Goal: Navigation & Orientation: Find specific page/section

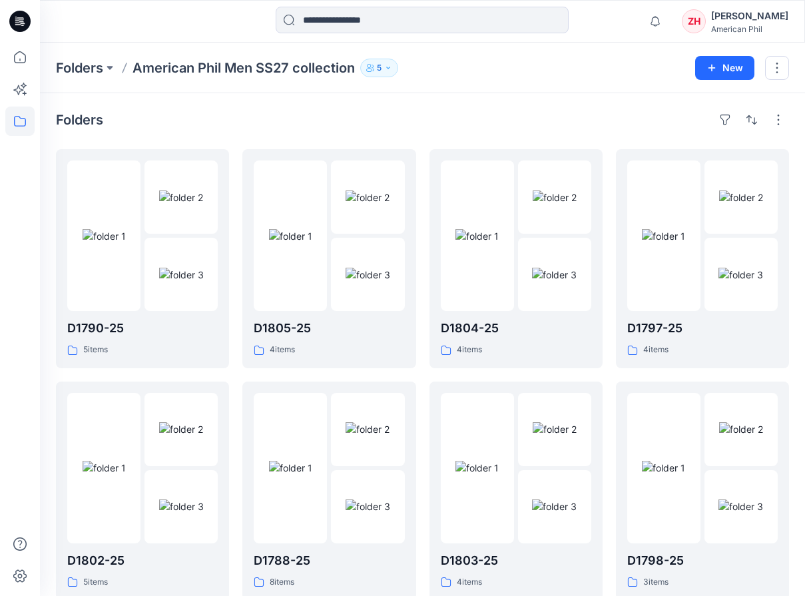
scroll to position [272, 0]
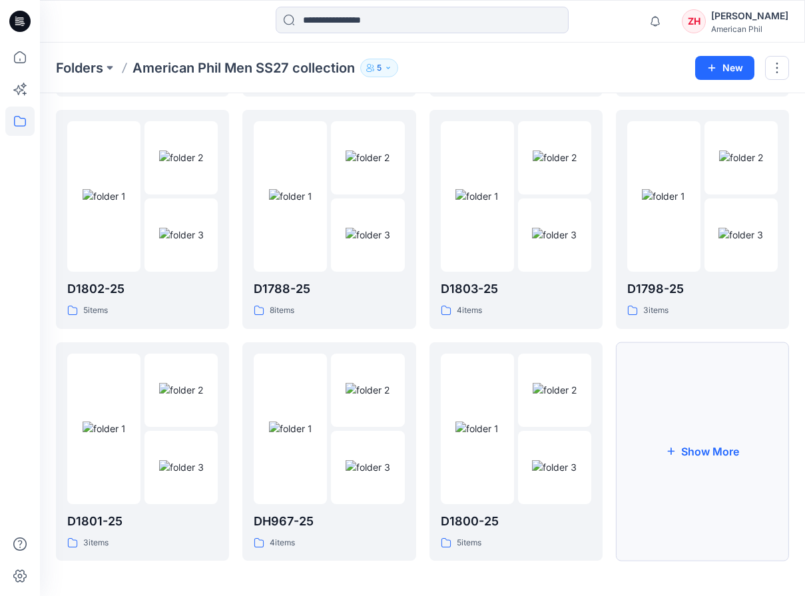
click at [692, 386] on button "Show More" at bounding box center [702, 451] width 173 height 219
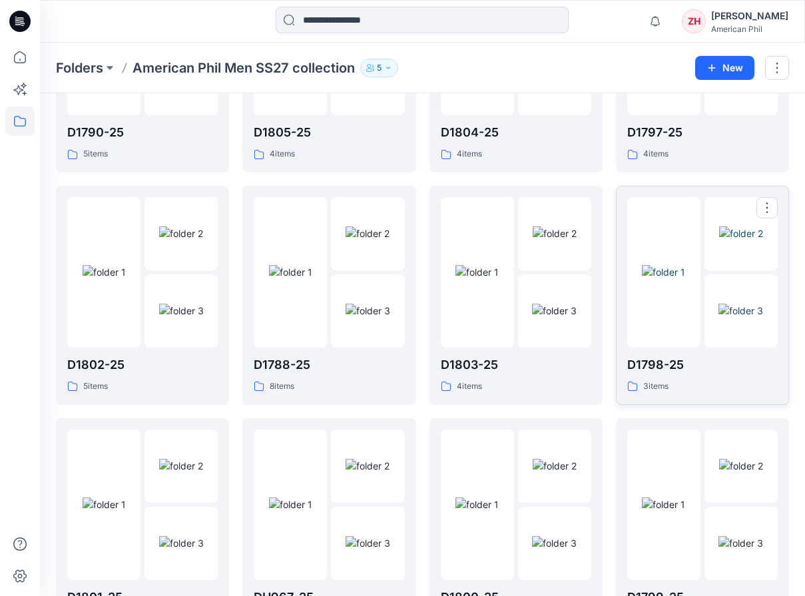
scroll to position [463, 0]
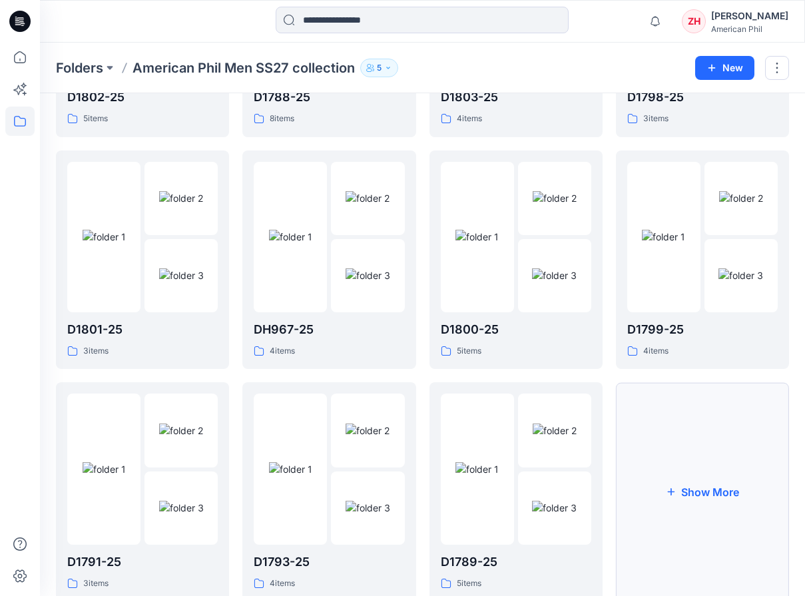
click at [688, 413] on button "Show More" at bounding box center [702, 491] width 173 height 219
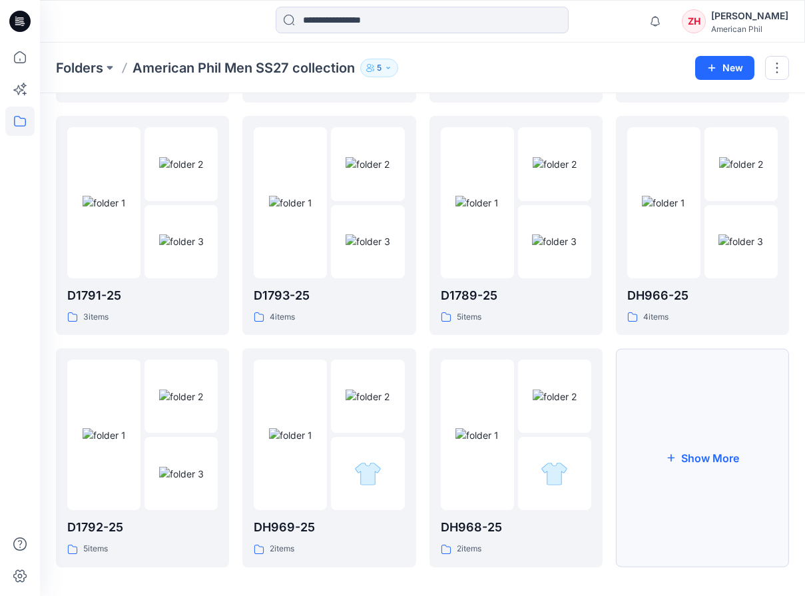
click at [691, 371] on button "Show More" at bounding box center [702, 457] width 173 height 219
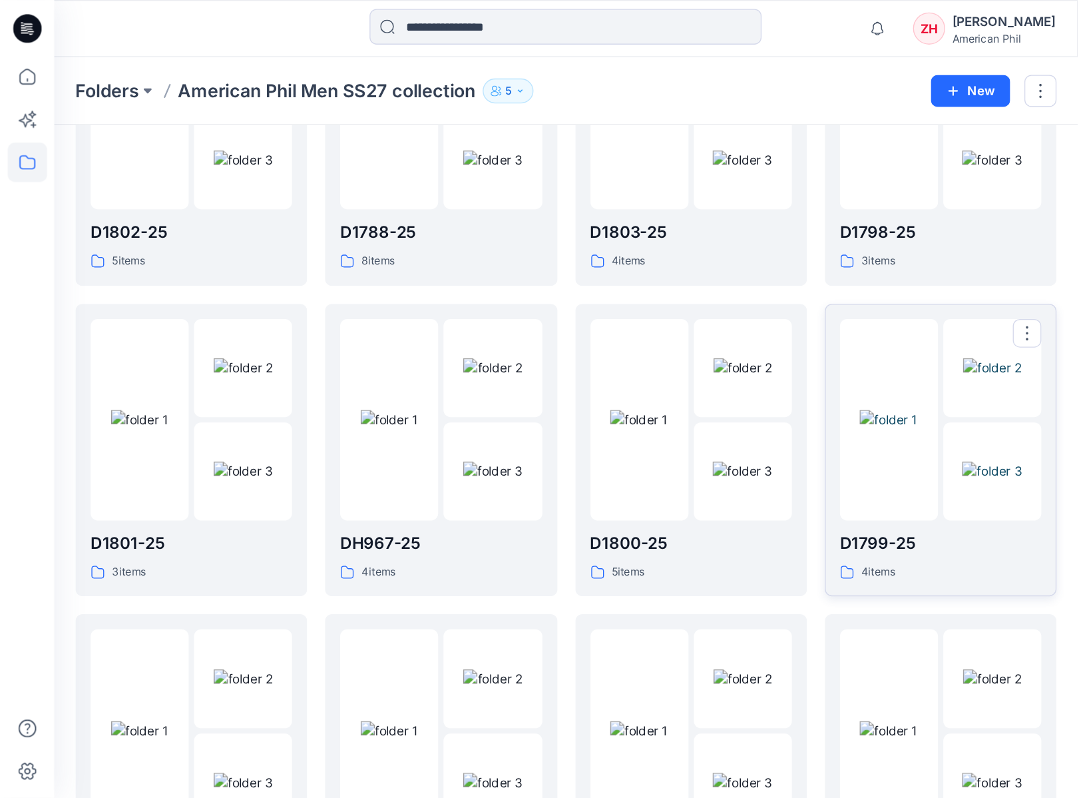
scroll to position [481, 0]
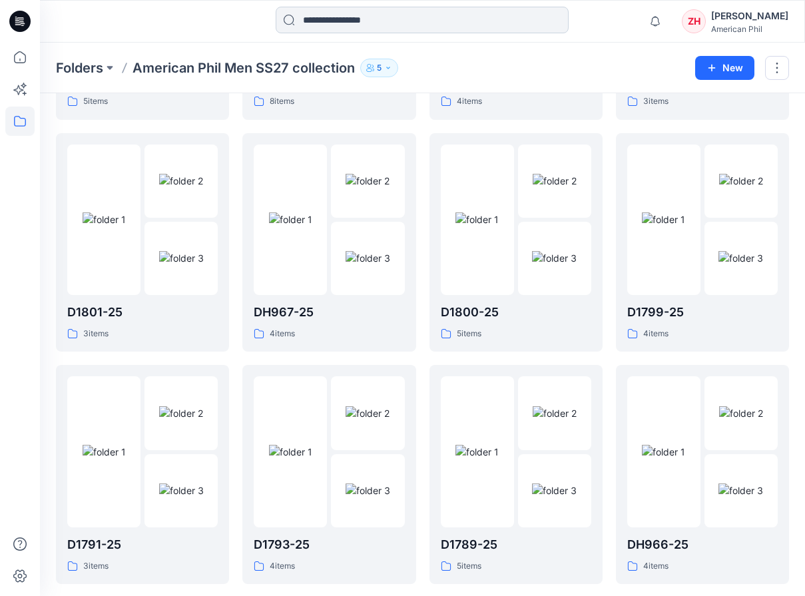
click at [499, 23] on input at bounding box center [422, 20] width 293 height 27
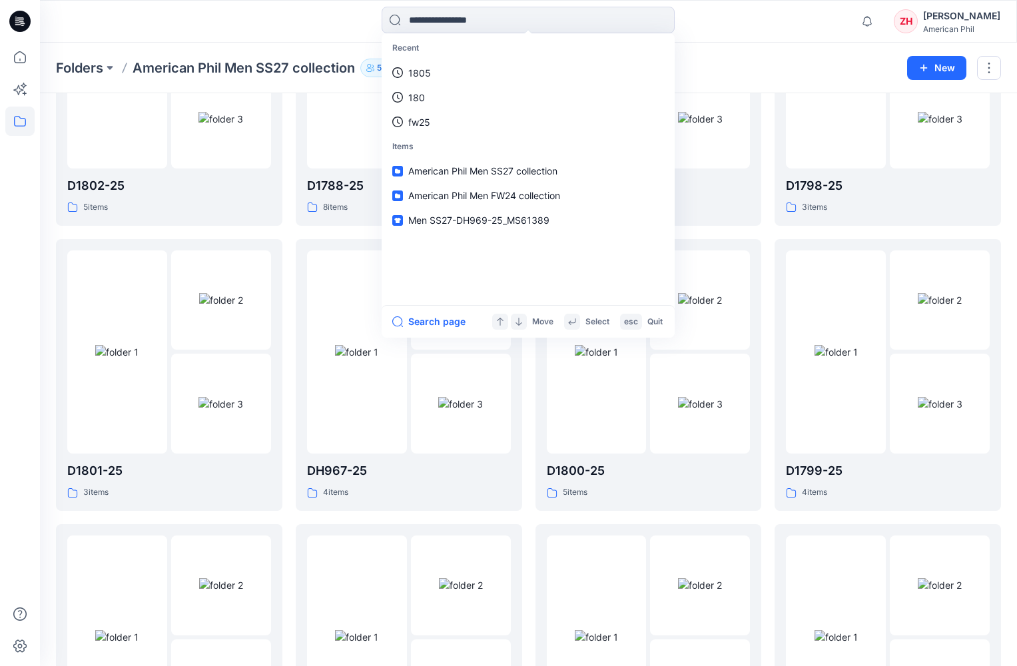
drag, startPoint x: 755, startPoint y: 25, endPoint x: 756, endPoint y: 10, distance: 15.3
click at [755, 25] on div "Recent 1805 180 fw25 Items American Phil Men SS27 collection American Phil Men …" at bounding box center [528, 21] width 488 height 29
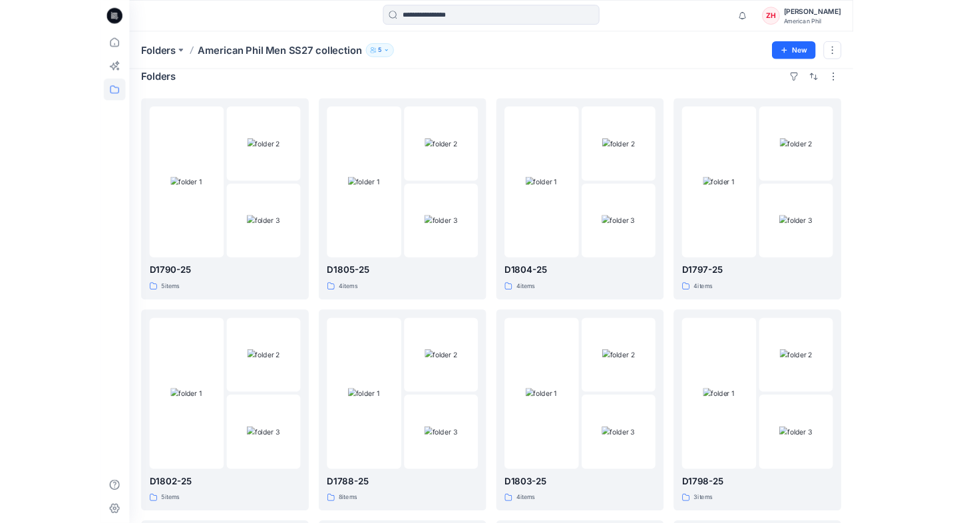
scroll to position [0, 0]
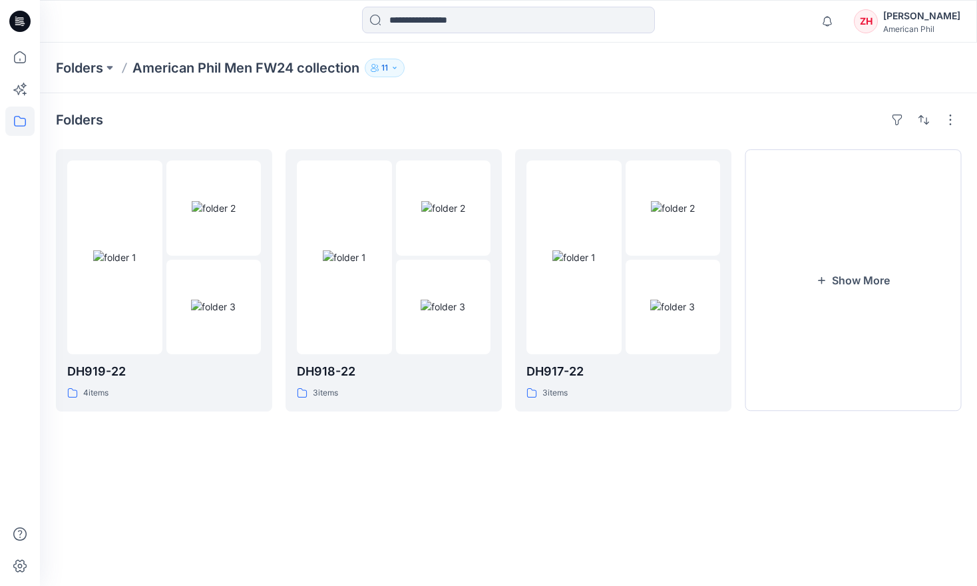
click at [235, 67] on p "American Phil Men FW24 collection" at bounding box center [245, 68] width 227 height 19
click at [843, 248] on button "Show More" at bounding box center [853, 280] width 216 height 262
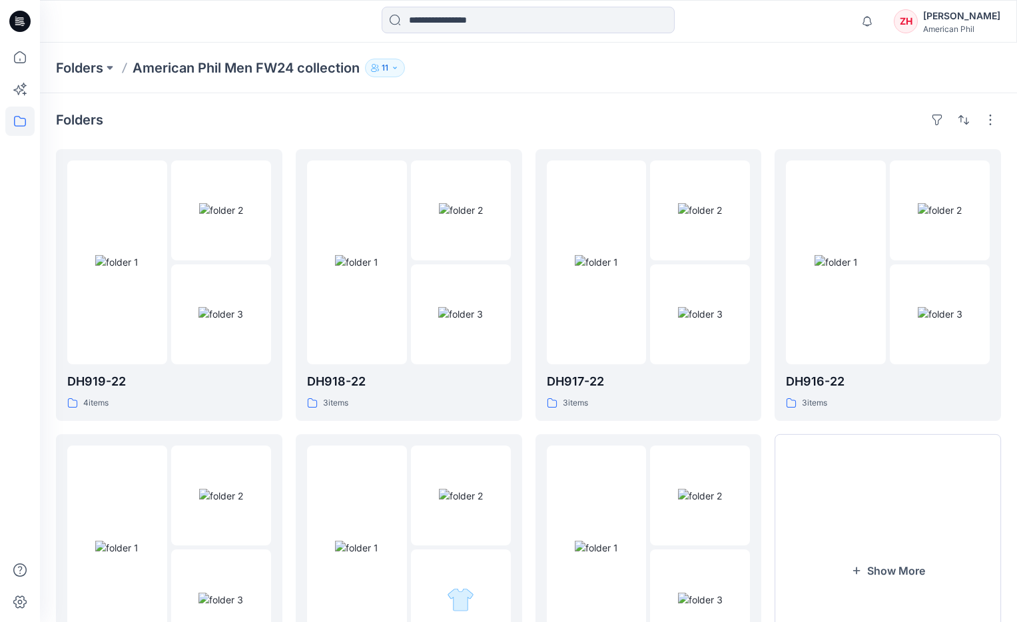
click at [179, 65] on p "American Phil Men FW24 collection" at bounding box center [245, 68] width 227 height 19
click at [98, 69] on p "Folders" at bounding box center [79, 68] width 47 height 19
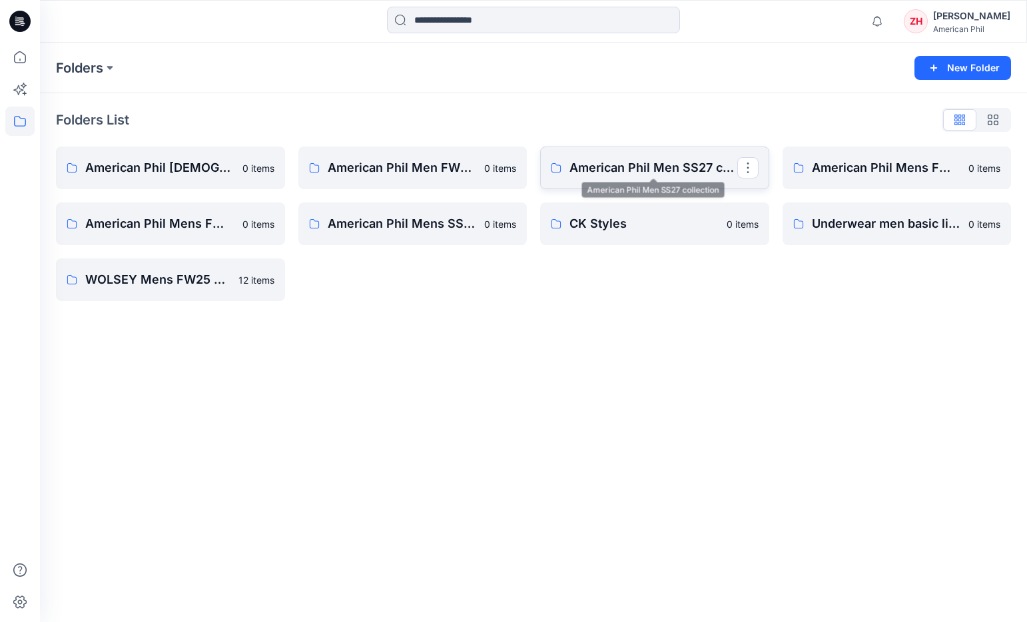
click at [629, 168] on p "American Phil Men SS27 collection" at bounding box center [653, 167] width 168 height 19
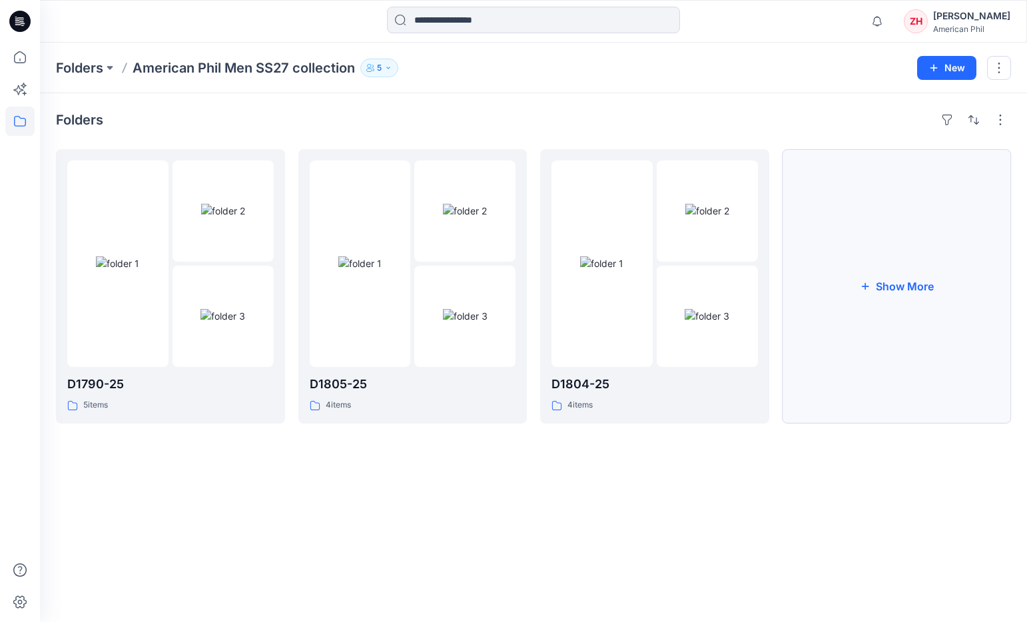
click at [848, 232] on button "Show More" at bounding box center [896, 286] width 229 height 274
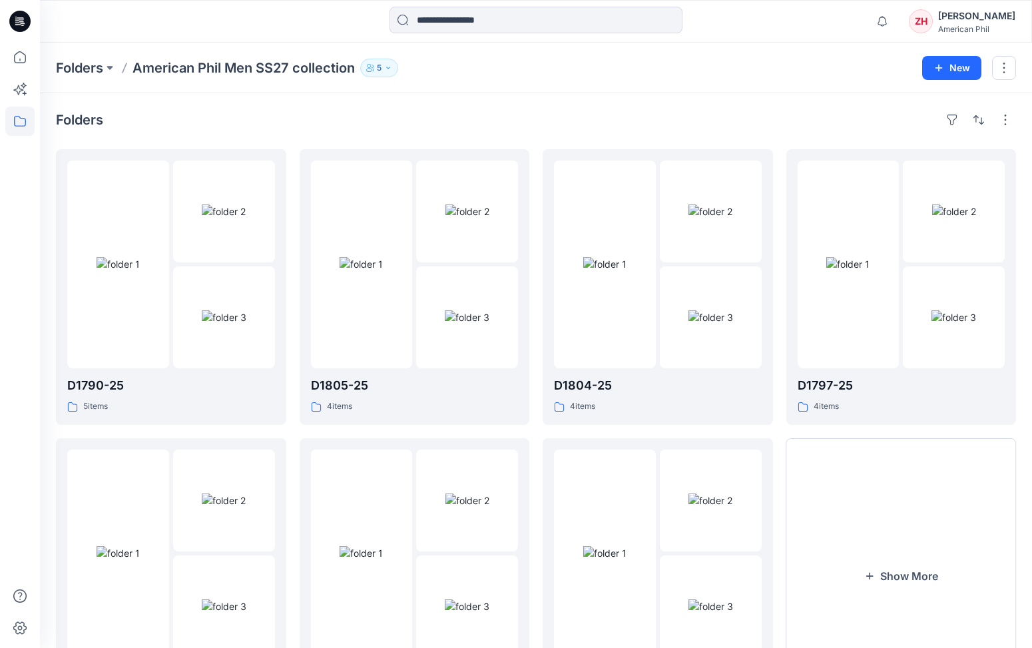
scroll to position [103, 0]
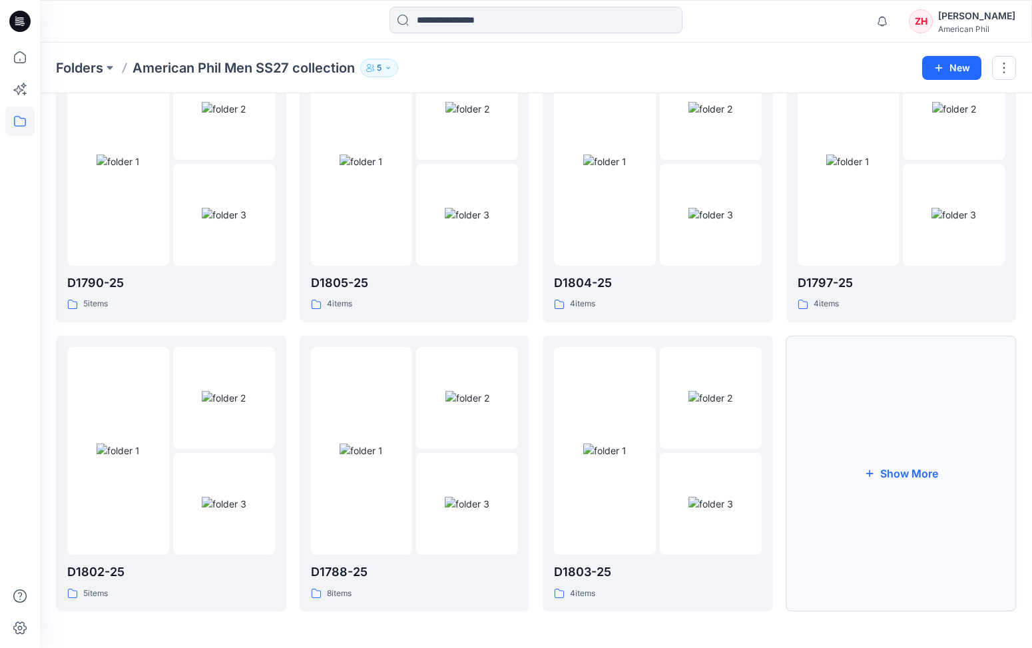
click at [902, 444] on button "Show More" at bounding box center [901, 474] width 230 height 276
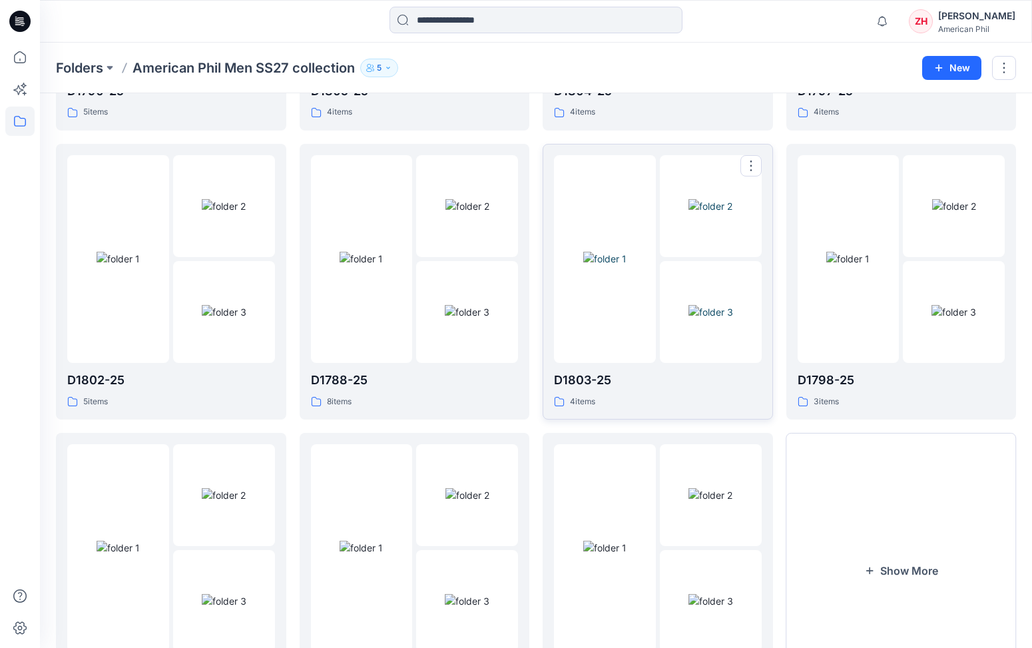
scroll to position [390, 0]
